Goal: Navigation & Orientation: Find specific page/section

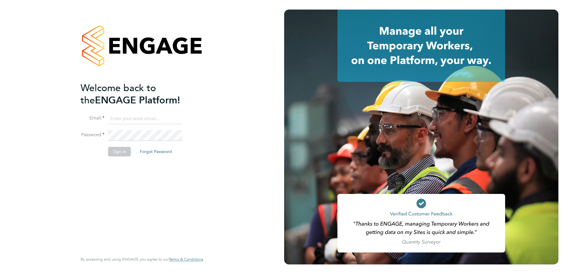
type input "[EMAIL_ADDRESS][DOMAIN_NAME]"
click at [120, 154] on button "Sign In" at bounding box center [119, 152] width 23 height 10
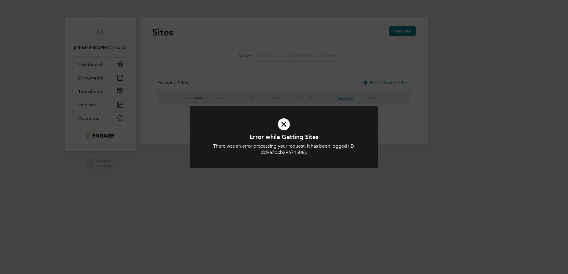
click at [284, 126] on icon at bounding box center [284, 124] width 156 height 23
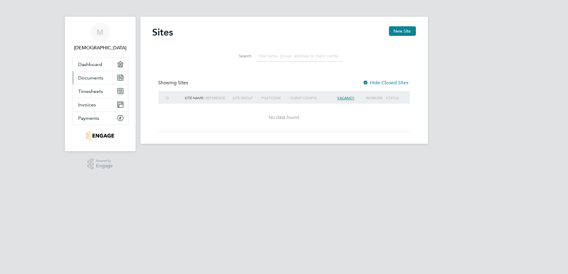
click at [98, 77] on span "Documents" at bounding box center [90, 78] width 25 height 6
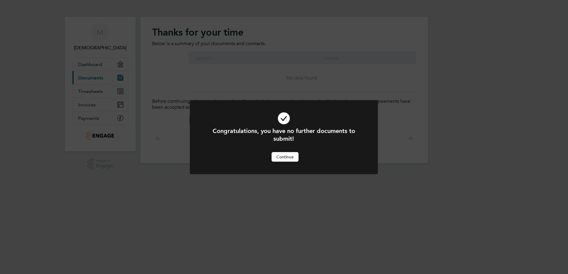
click at [285, 159] on button "Continue" at bounding box center [284, 157] width 27 height 10
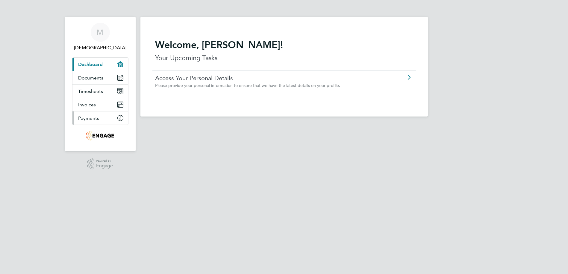
click at [100, 114] on link "Payments" at bounding box center [100, 118] width 56 height 13
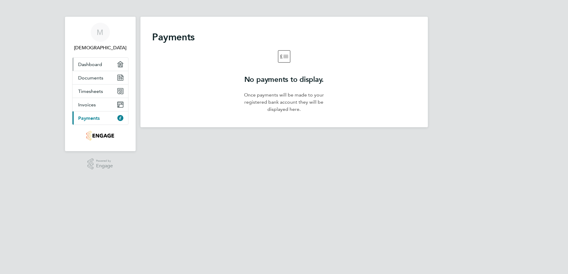
click at [101, 65] on span "Dashboard" at bounding box center [90, 65] width 24 height 6
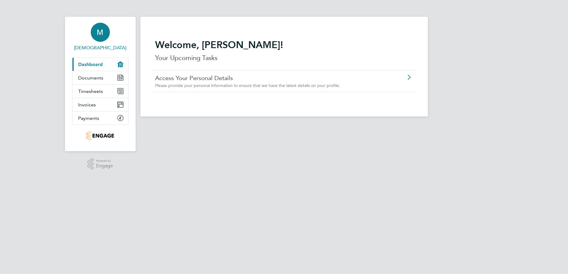
click at [103, 43] on link "M Muhammad" at bounding box center [100, 37] width 56 height 29
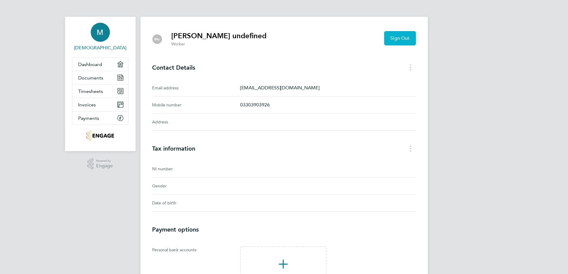
click at [397, 37] on span "Sign Out" at bounding box center [399, 38] width 19 height 6
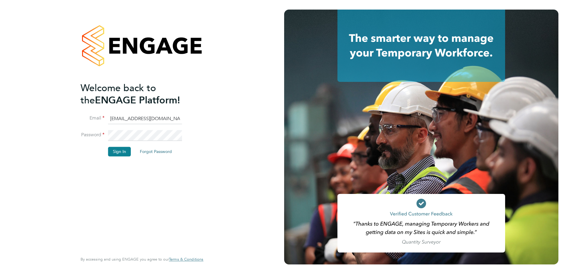
click at [153, 117] on input "info@regentfm.net" at bounding box center [145, 119] width 74 height 11
type input "harry.barfoot@regentfm.net"
click at [122, 151] on button "Sign In" at bounding box center [119, 152] width 23 height 10
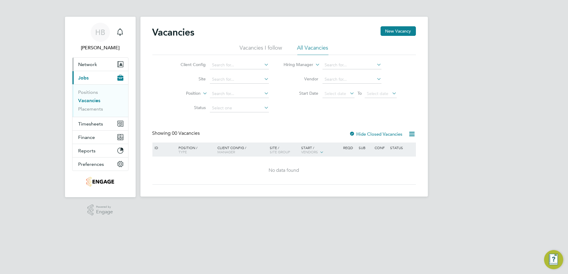
click at [103, 69] on button "Network" at bounding box center [100, 64] width 56 height 13
click at [92, 106] on link "Placements" at bounding box center [90, 109] width 25 height 6
